Goal: Task Accomplishment & Management: Use online tool/utility

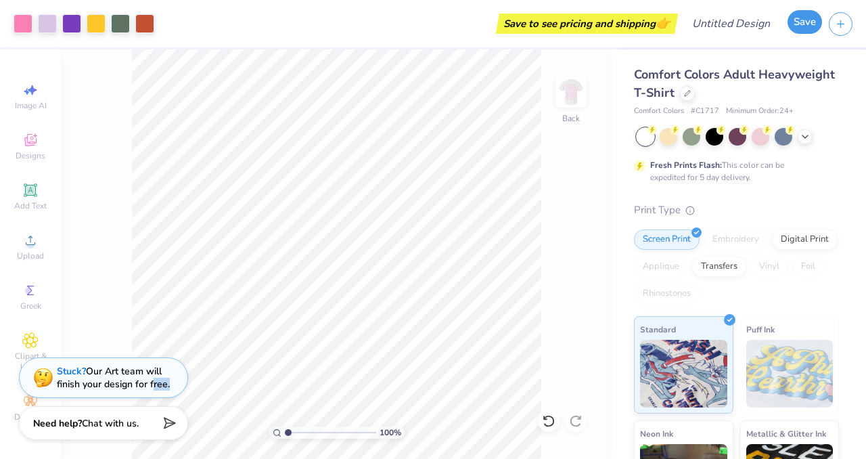
click at [803, 22] on button "Save" at bounding box center [804, 22] width 34 height 24
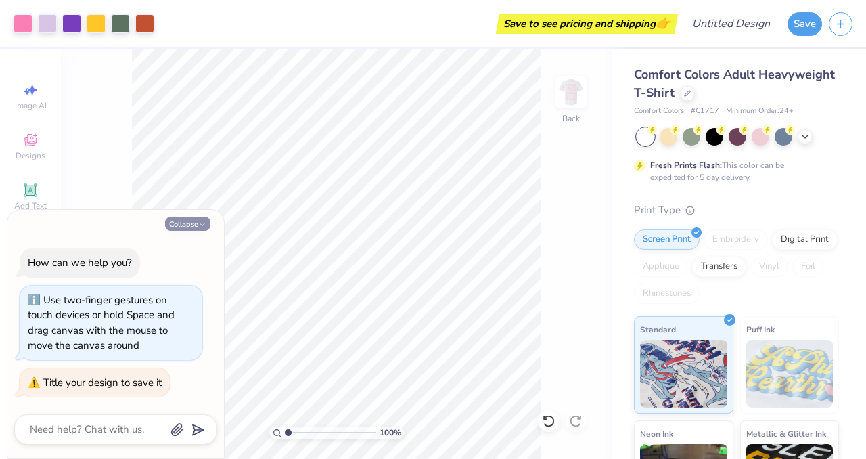
click at [180, 224] on button "Collapse" at bounding box center [187, 223] width 45 height 14
type textarea "x"
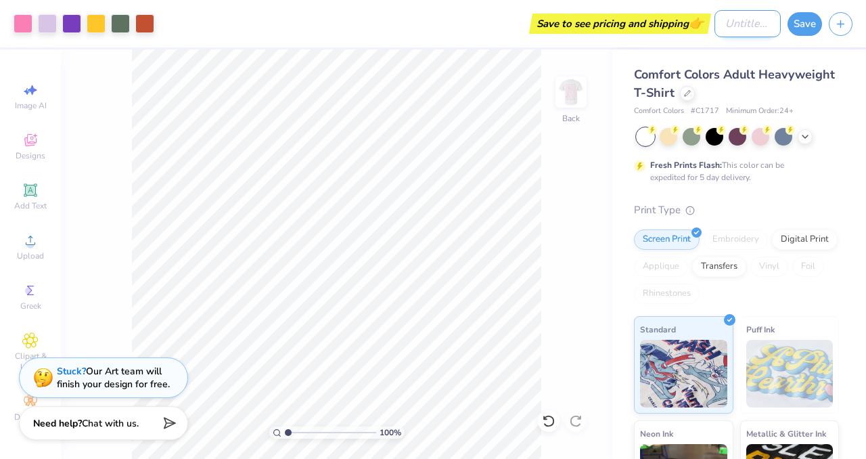
click at [714, 32] on input "Design Title" at bounding box center [747, 23] width 66 height 27
click at [723, 27] on input "Flowers" at bounding box center [747, 23] width 66 height 27
type input "Panhell - Flowers"
click at [801, 25] on button "Save" at bounding box center [804, 22] width 34 height 24
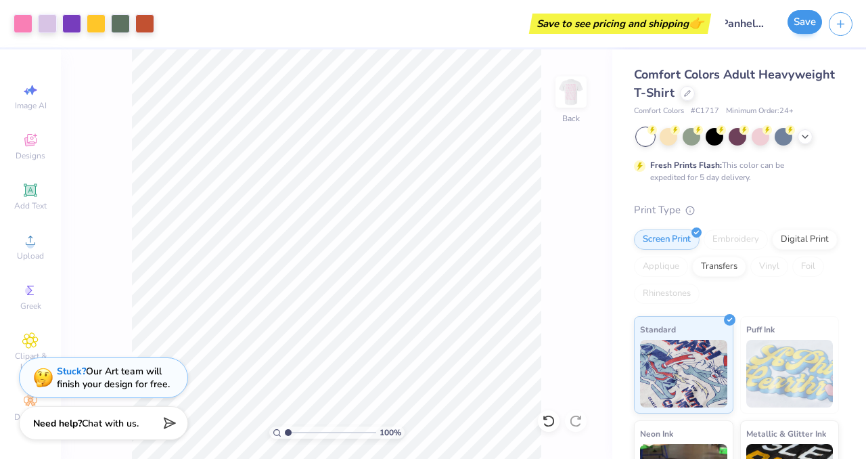
scroll to position [0, 0]
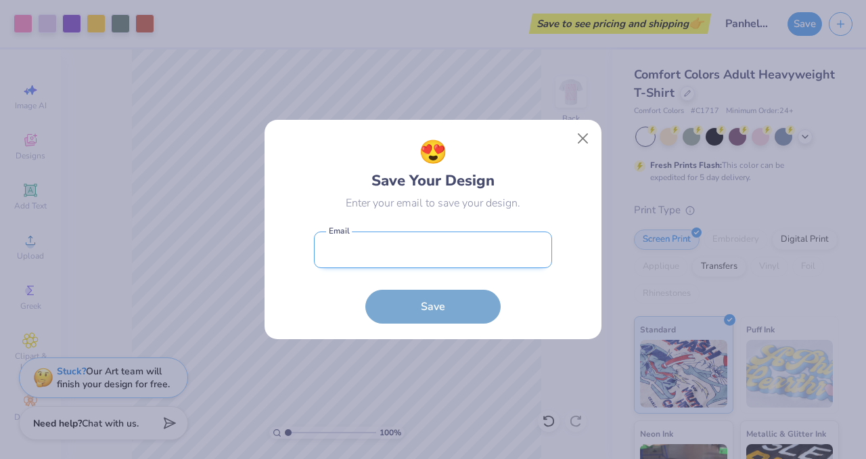
click at [468, 254] on input "email" at bounding box center [433, 249] width 238 height 37
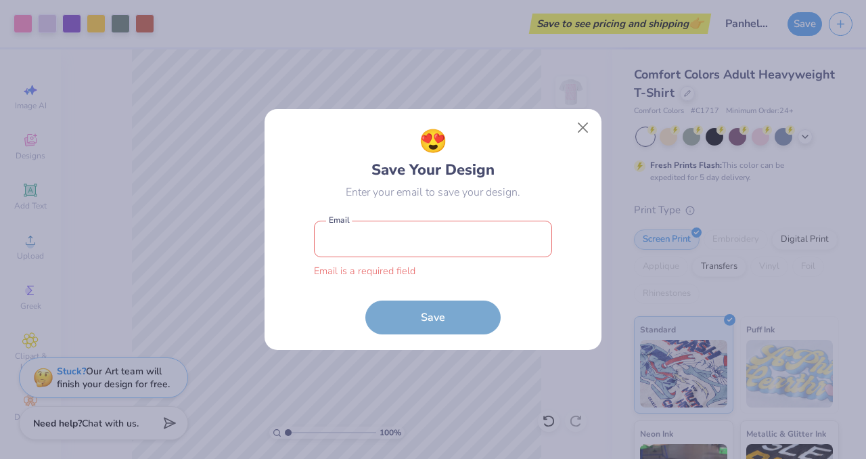
type input "[EMAIL_ADDRESS][DOMAIN_NAME]"
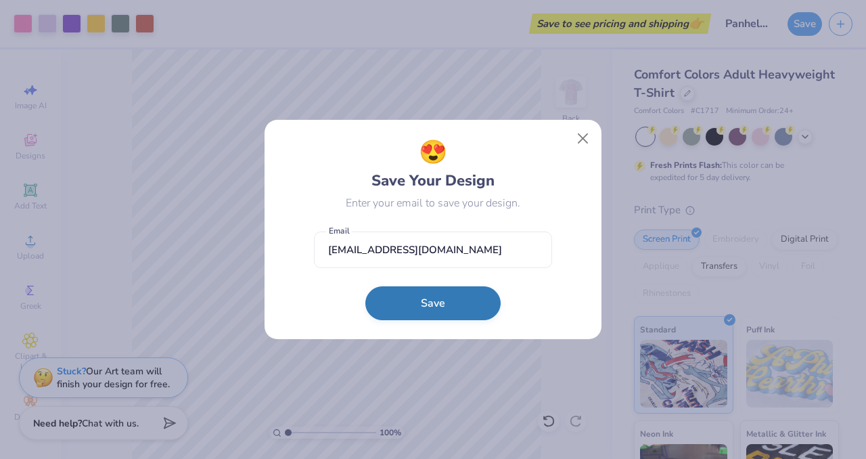
click at [461, 302] on button "Save" at bounding box center [432, 303] width 135 height 34
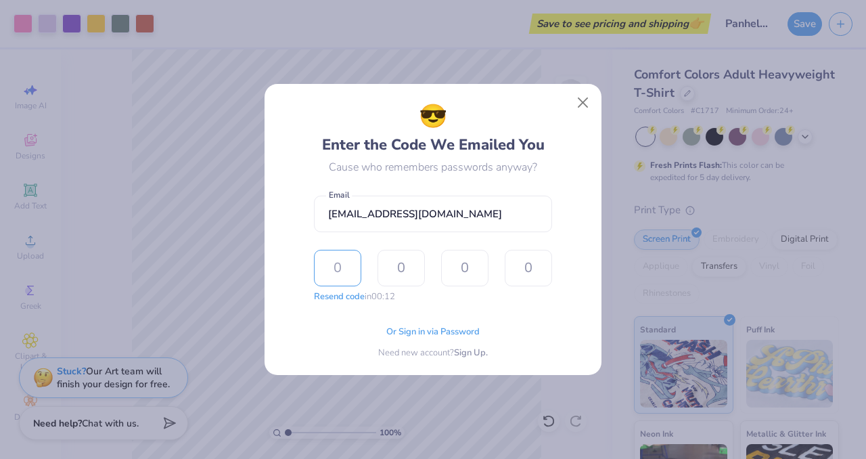
type input "5"
type input "0"
type input "1"
type input "4"
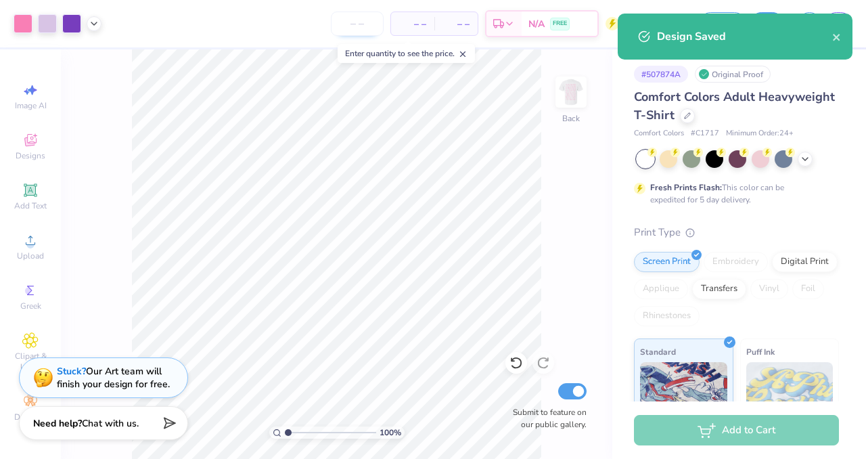
click at [358, 31] on input "number" at bounding box center [357, 23] width 53 height 24
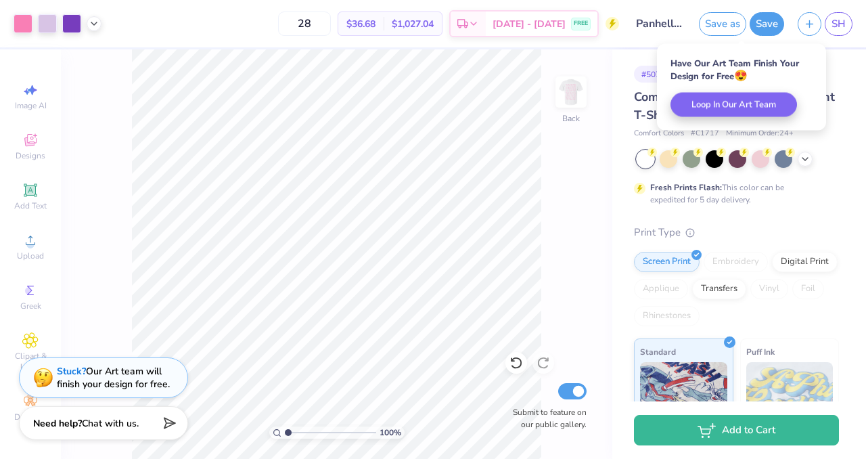
type input "28"
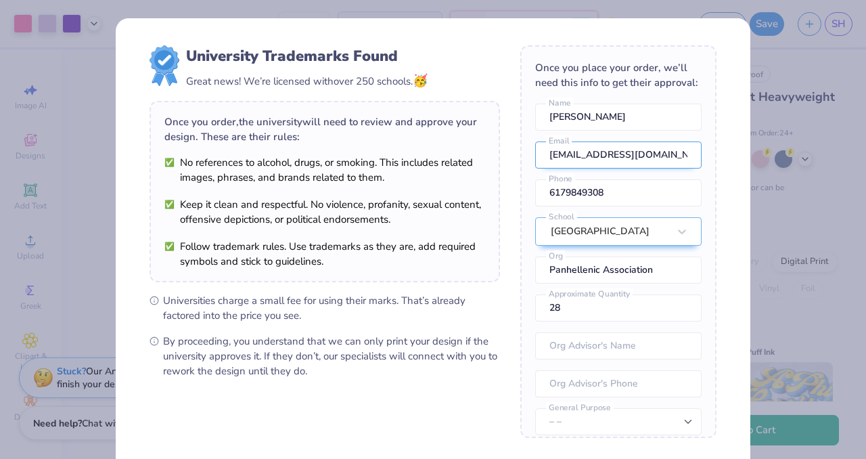
scroll to position [50, 0]
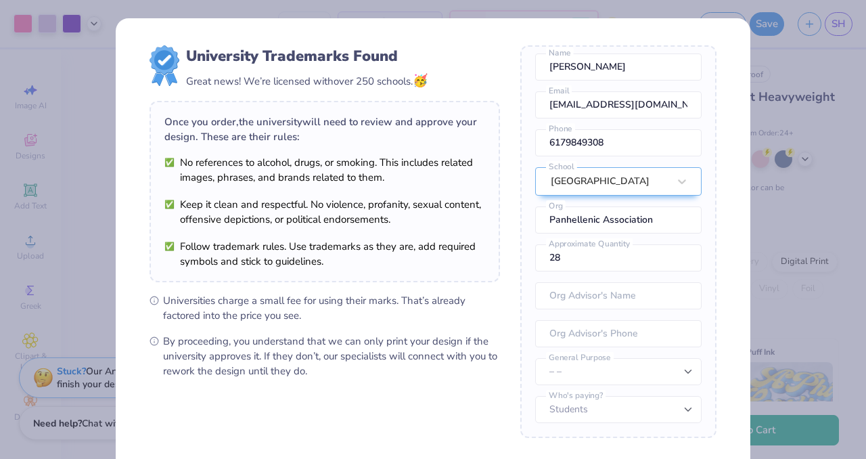
click at [791, 193] on div "University Trademarks Found Great news! We’re licensed with over 250 schools. 🥳…" at bounding box center [433, 229] width 866 height 459
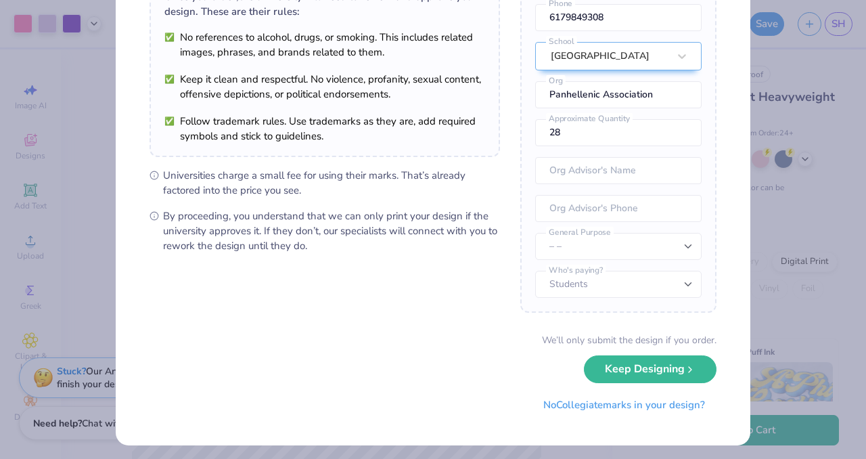
scroll to position [130, 0]
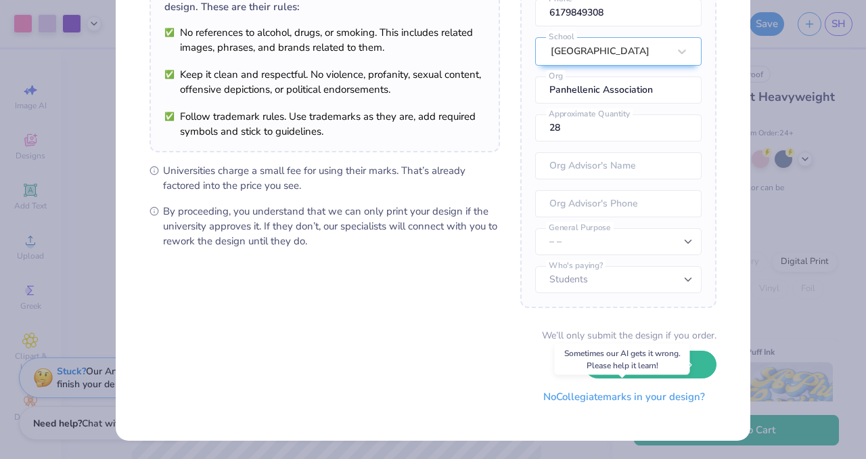
click at [644, 400] on button "No Collegiate marks in your design?" at bounding box center [624, 397] width 185 height 28
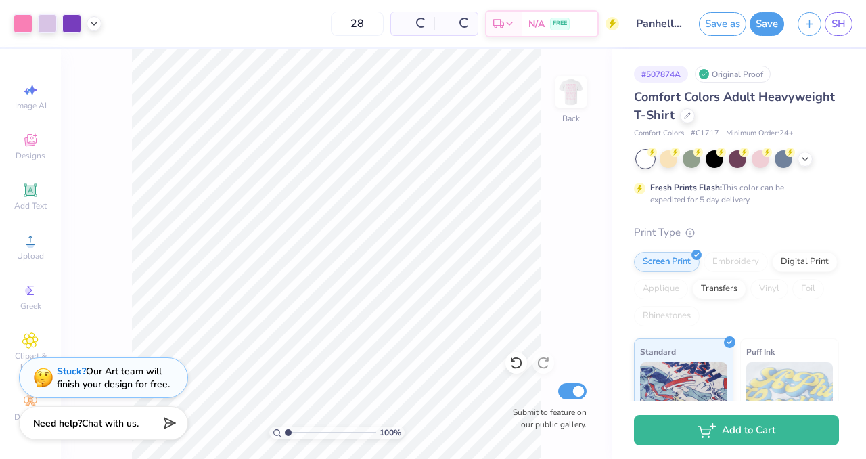
scroll to position [0, 0]
